Goal: Find specific page/section: Find specific page/section

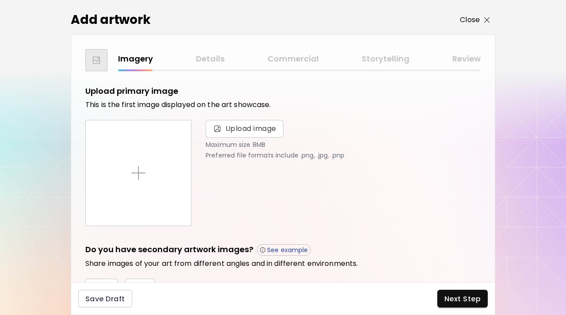
click at [489, 19] on img "button" at bounding box center [488, 20] width 6 height 6
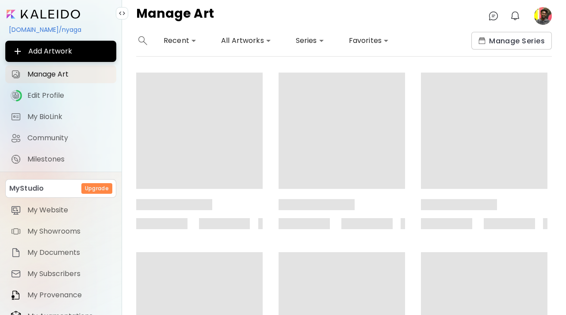
click at [548, 15] on image at bounding box center [544, 16] width 18 height 18
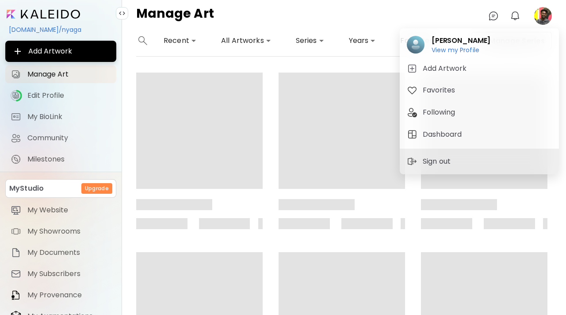
click at [548, 15] on div at bounding box center [283, 157] width 566 height 315
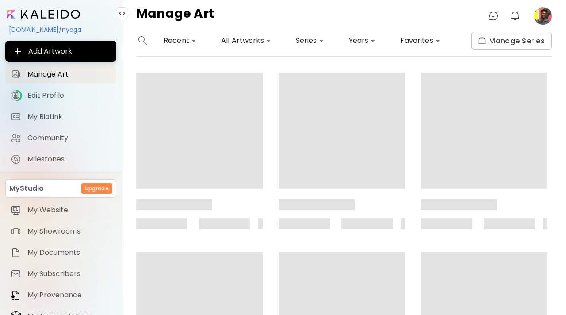
click at [545, 27] on div "Manage Art 0 0" at bounding box center [344, 16] width 444 height 32
click at [545, 18] on image at bounding box center [544, 16] width 18 height 18
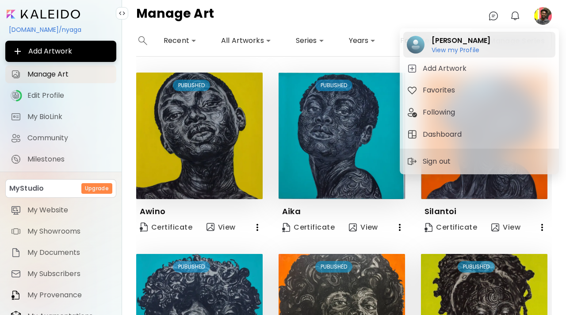
click at [508, 44] on div "[PERSON_NAME] View my Profile View my Profile" at bounding box center [480, 45] width 152 height 26
